Goal: Download file/media: Obtain a digital file from the website

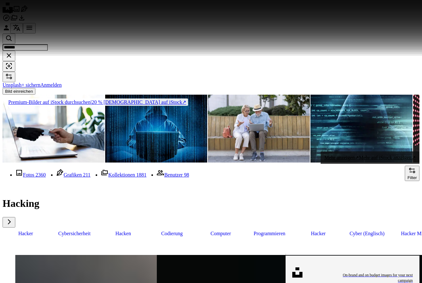
scroll to position [174, 0]
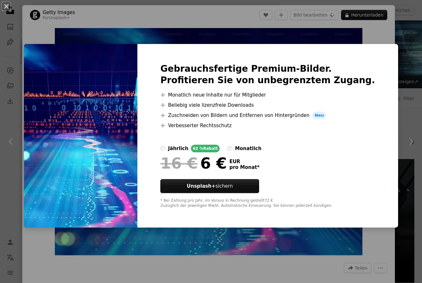
scroll to position [174, 0]
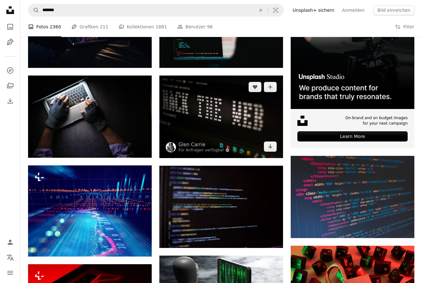
click at [222, 98] on img at bounding box center [222, 117] width 124 height 82
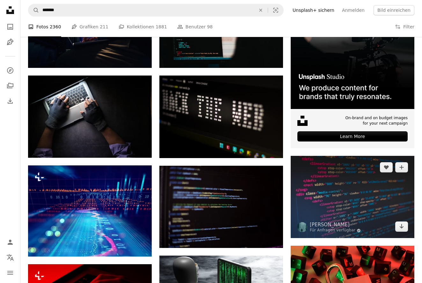
click at [389, 193] on img at bounding box center [353, 197] width 124 height 82
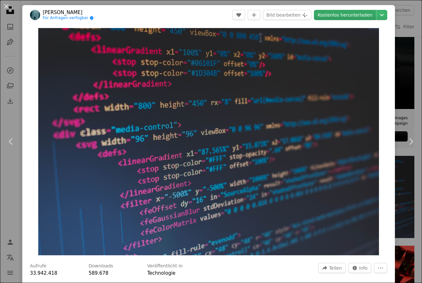
click at [347, 14] on link "Kostenlos herunterladen" at bounding box center [345, 15] width 62 height 10
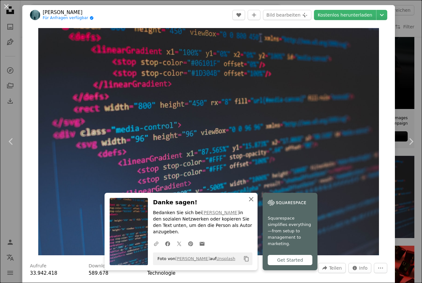
click at [251, 203] on icon "An X shape" at bounding box center [252, 200] width 8 height 8
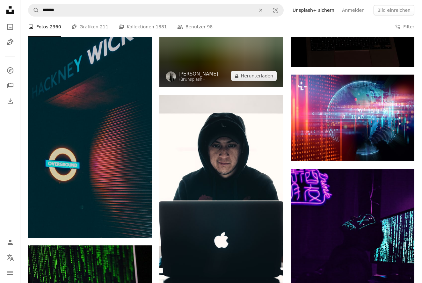
scroll to position [7898, 0]
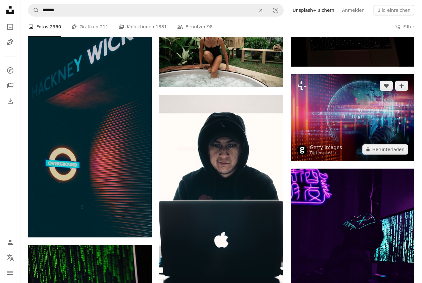
click at [354, 138] on img at bounding box center [353, 117] width 124 height 87
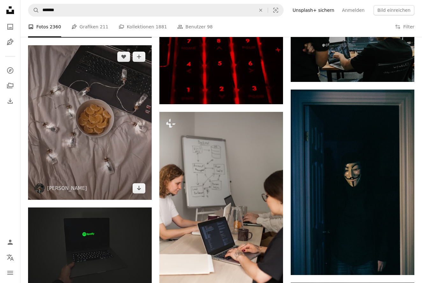
scroll to position [11795, 0]
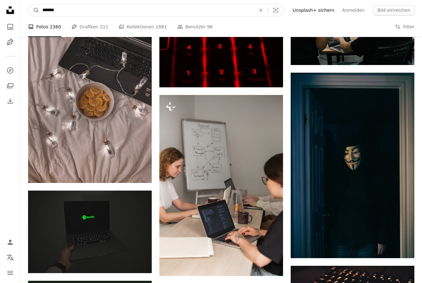
click at [68, 9] on input "*******" at bounding box center [146, 10] width 215 height 12
type input "*"
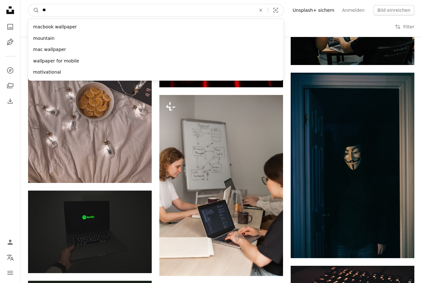
type input "***"
click at [34, 10] on button "A magnifying glass" at bounding box center [33, 10] width 11 height 12
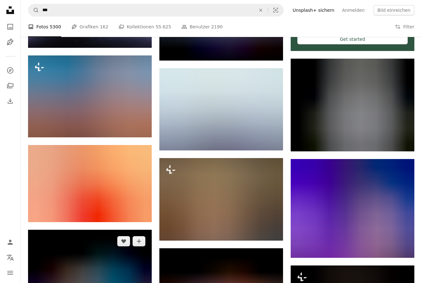
scroll to position [269, 0]
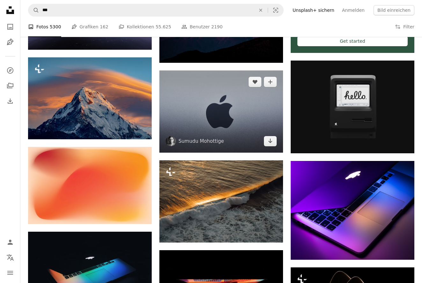
click at [220, 102] on img at bounding box center [222, 112] width 124 height 82
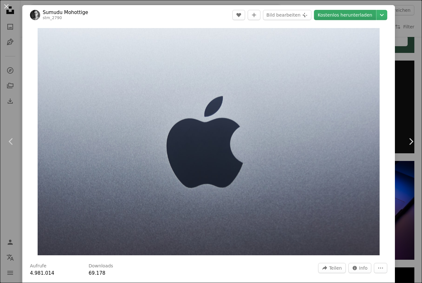
click at [327, 15] on link "Kostenlos herunterladen" at bounding box center [345, 15] width 62 height 10
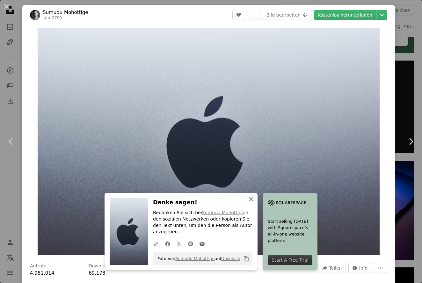
click at [251, 203] on icon "An X shape" at bounding box center [252, 200] width 8 height 8
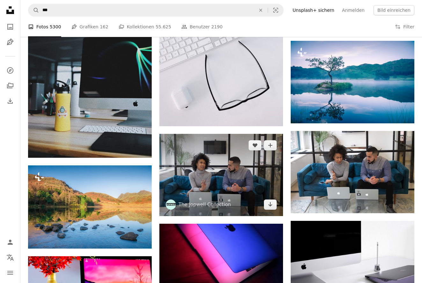
scroll to position [5212, 0]
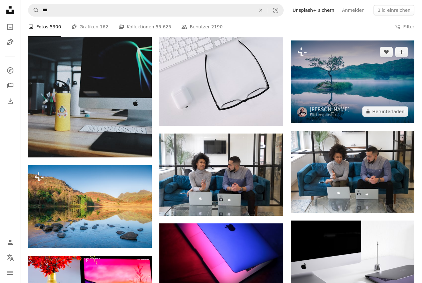
click at [364, 63] on img at bounding box center [353, 82] width 124 height 83
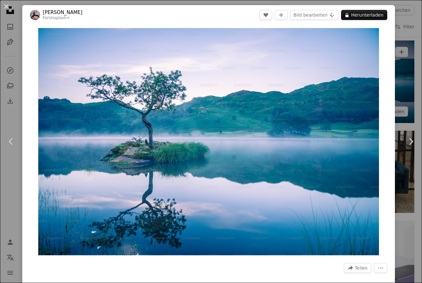
scroll to position [0, 280]
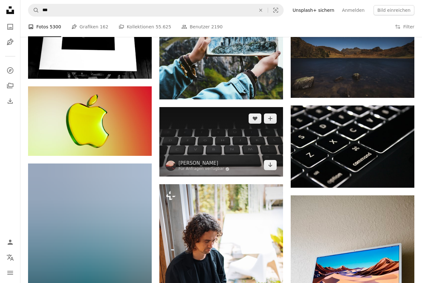
scroll to position [10039, 0]
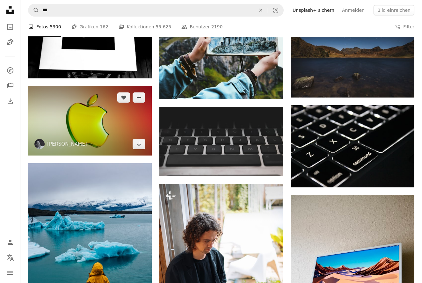
click at [121, 120] on img at bounding box center [90, 121] width 124 height 70
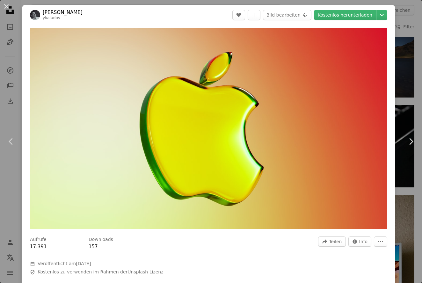
click at [332, 22] on header "[PERSON_NAME] ykaludov A heart A plus sign Bild bearbeiten Plus sign for Unspla…" at bounding box center [208, 15] width 373 height 20
click at [333, 17] on link "Kostenlos herunterladen" at bounding box center [345, 15] width 62 height 10
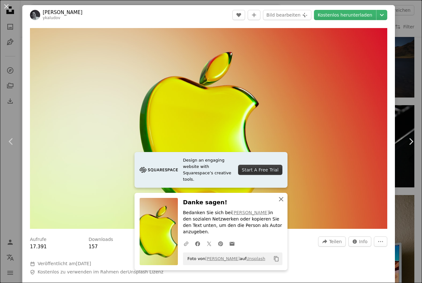
click at [281, 202] on icon "button" at bounding box center [281, 199] width 4 height 4
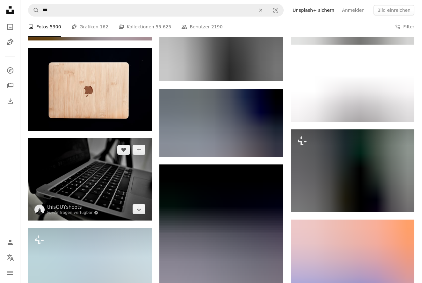
scroll to position [11633, 0]
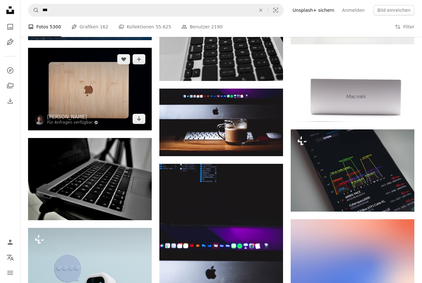
click at [106, 108] on img at bounding box center [90, 89] width 124 height 82
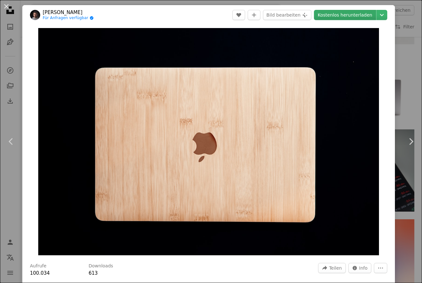
click at [330, 13] on link "Kostenlos herunterladen" at bounding box center [345, 15] width 62 height 10
